Goal: Information Seeking & Learning: Learn about a topic

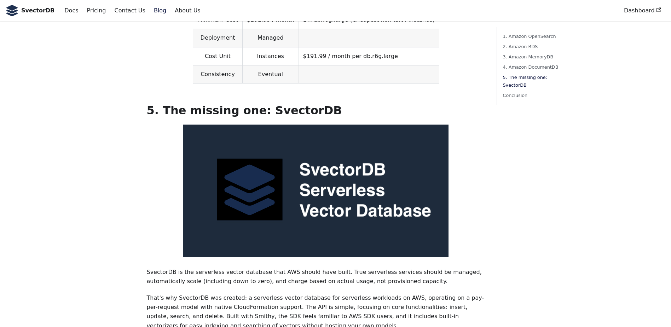
scroll to position [1592, 0]
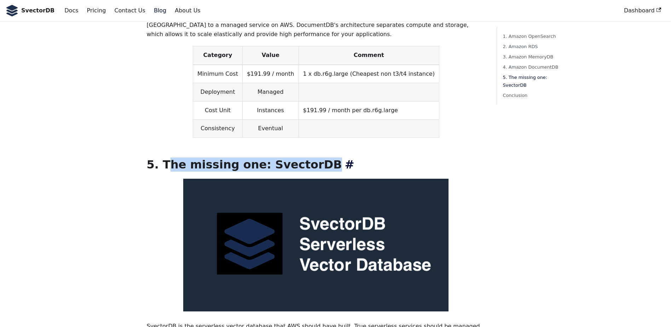
drag, startPoint x: 321, startPoint y: 142, endPoint x: 163, endPoint y: 141, distance: 157.1
click at [163, 157] on h2 "5. The missing one: SvectorDB ​" at bounding box center [315, 164] width 339 height 14
click at [173, 157] on h2 "5. The missing one: SvectorDB ​" at bounding box center [315, 164] width 339 height 14
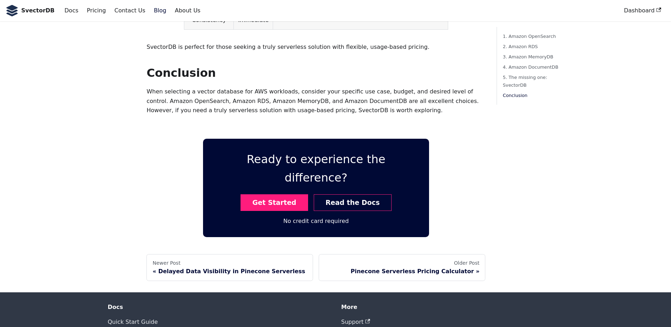
scroll to position [2094, 0]
